Goal: Task Accomplishment & Management: Manage account settings

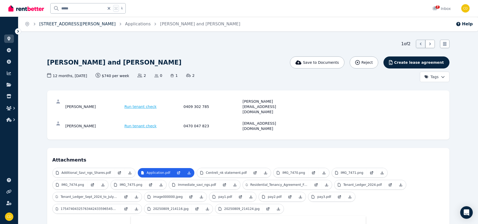
click at [65, 22] on link "[STREET_ADDRESS][PERSON_NAME]" at bounding box center [77, 23] width 76 height 5
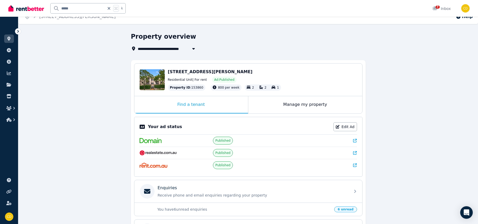
scroll to position [8, 0]
click at [354, 141] on icon at bounding box center [355, 141] width 4 height 4
drag, startPoint x: 167, startPoint y: 71, endPoint x: 243, endPoint y: 71, distance: 76.4
click at [260, 74] on div "Edit [STREET_ADDRESS][PERSON_NAME] Residential Unit | For rent Ad: Published Pr…" at bounding box center [248, 79] width 228 height 32
copy span "[STREET_ADDRESS][PERSON_NAME]"
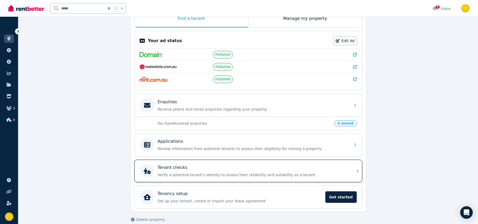
scroll to position [101, 0]
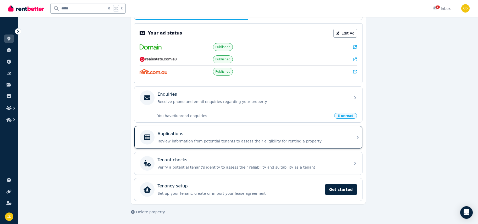
click at [324, 142] on p "Review information from potential tenants to assess their eligibility for renti…" at bounding box center [252, 141] width 189 height 5
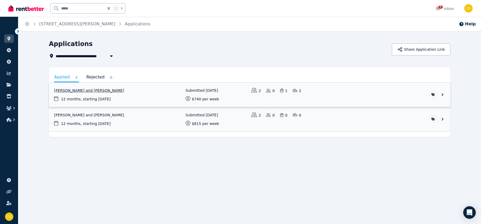
click at [97, 93] on link "View application: Phoebe Fitzpatrick and Frank Nguyen" at bounding box center [250, 95] width 402 height 24
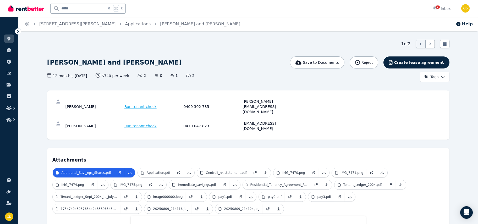
click at [260, 104] on div "[PERSON_NAME][EMAIL_ADDRESS][DOMAIN_NAME]" at bounding box center [271, 107] width 58 height 16
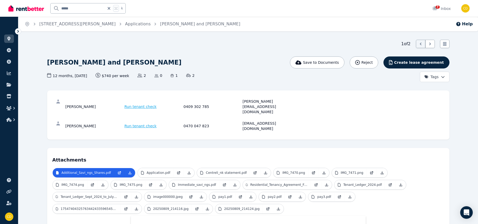
click at [251, 103] on div "[PERSON_NAME][EMAIL_ADDRESS][DOMAIN_NAME]" at bounding box center [271, 107] width 58 height 16
copy div "[PERSON_NAME][EMAIL_ADDRESS][DOMAIN_NAME]"
click at [264, 121] on div "[EMAIL_ADDRESS][DOMAIN_NAME]" at bounding box center [271, 126] width 58 height 10
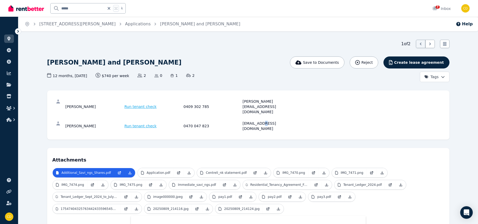
click at [263, 121] on div "[EMAIL_ADDRESS][DOMAIN_NAME]" at bounding box center [271, 126] width 58 height 10
copy div "[EMAIL_ADDRESS][DOMAIN_NAME]"
